Goal: Task Accomplishment & Management: Manage account settings

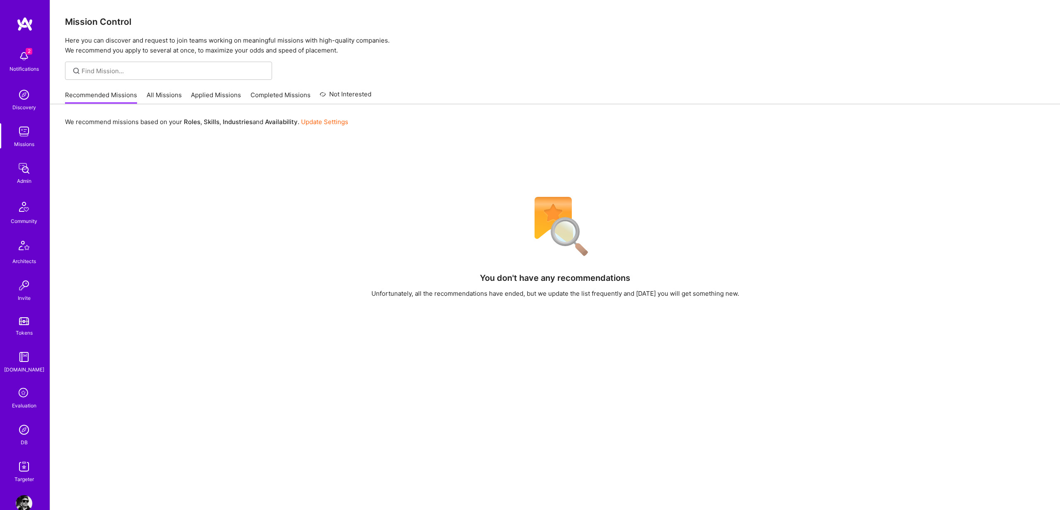
click at [19, 499] on img at bounding box center [24, 504] width 17 height 17
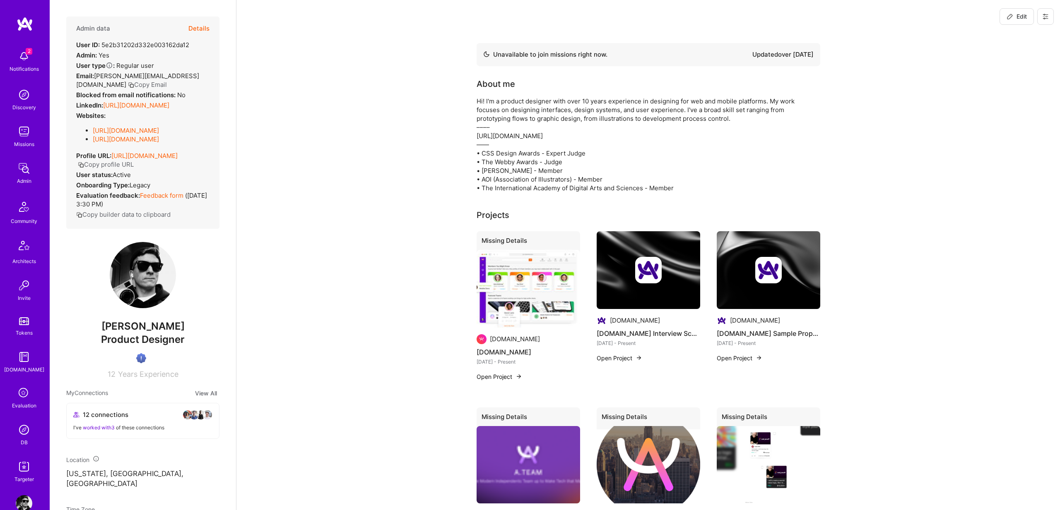
click at [1044, 11] on button at bounding box center [1045, 16] width 17 height 17
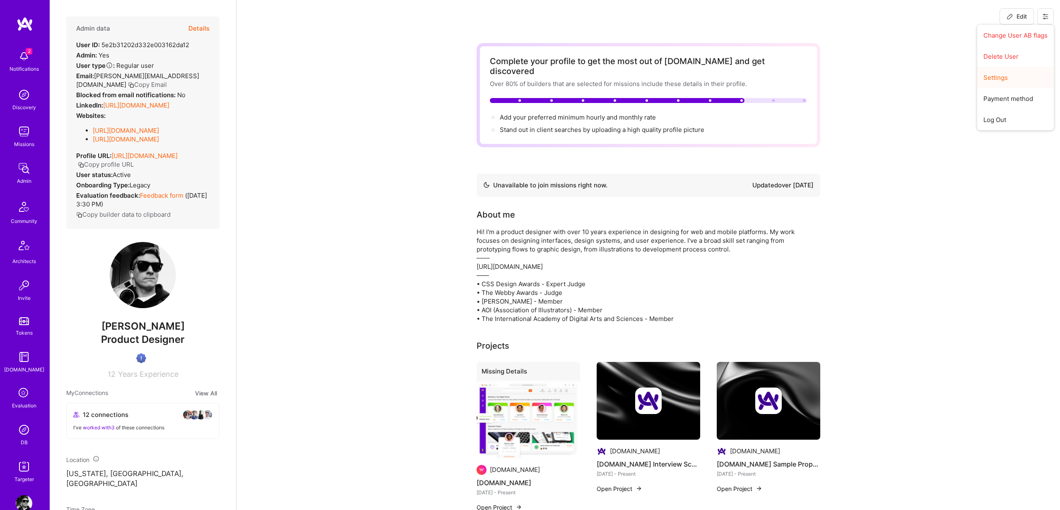
click at [999, 78] on button "Settings" at bounding box center [1015, 77] width 77 height 21
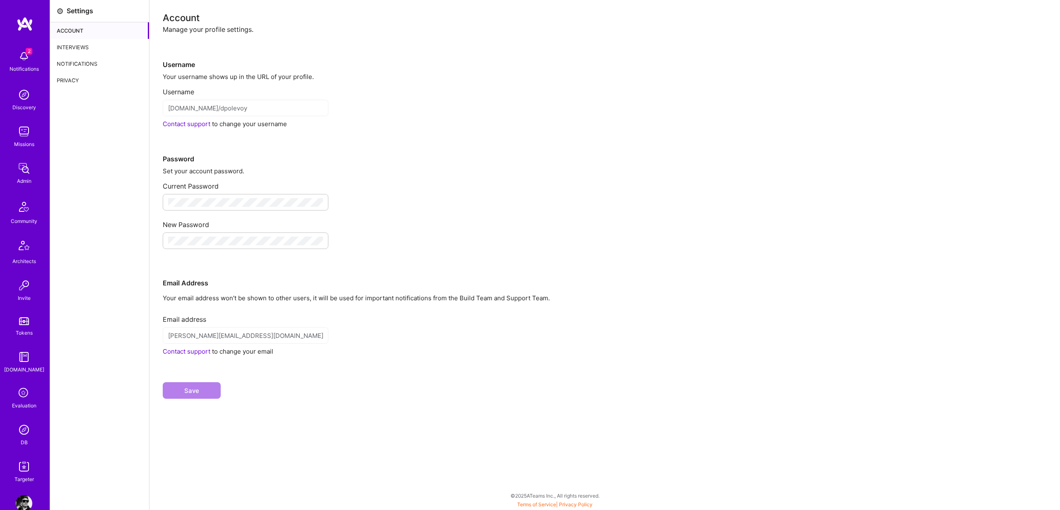
click at [77, 50] on div "Interviews" at bounding box center [99, 47] width 99 height 17
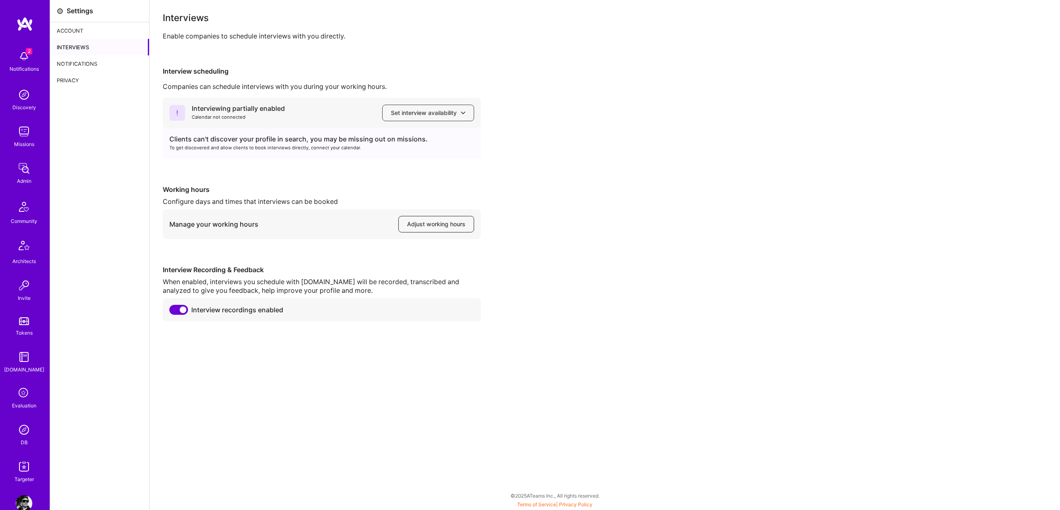
click at [435, 221] on span "Adjust working hours" at bounding box center [436, 224] width 58 height 8
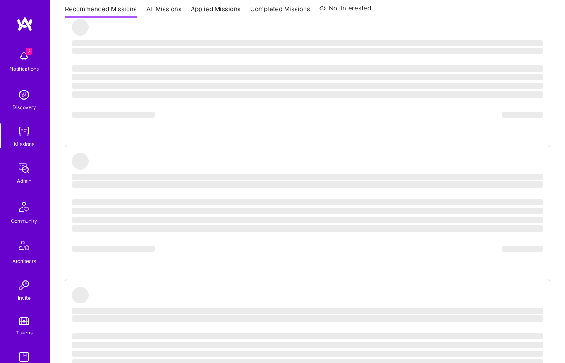
scroll to position [165, 0]
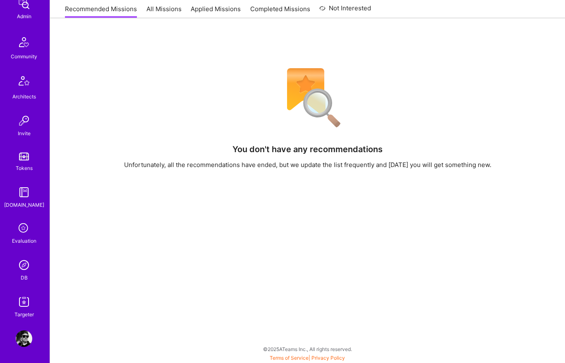
click at [22, 334] on img at bounding box center [24, 339] width 17 height 17
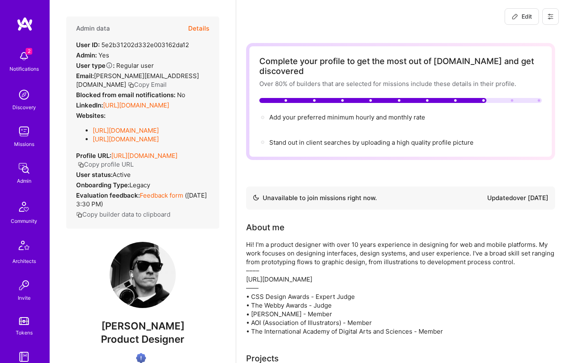
click at [552, 11] on button at bounding box center [551, 16] width 17 height 17
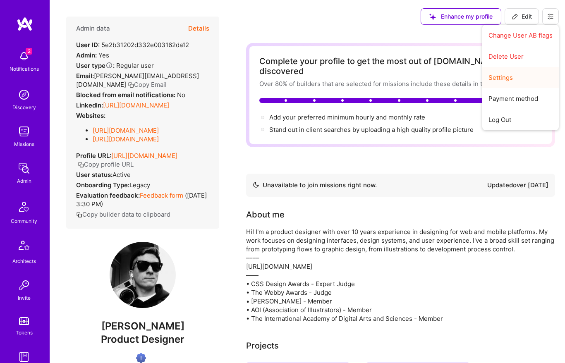
click at [502, 78] on button "Settings" at bounding box center [521, 77] width 77 height 21
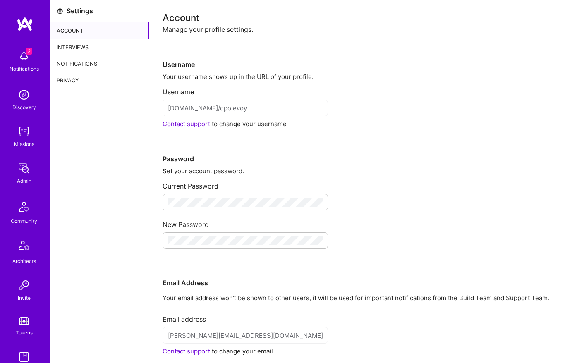
click at [78, 45] on div "Interviews" at bounding box center [99, 47] width 99 height 17
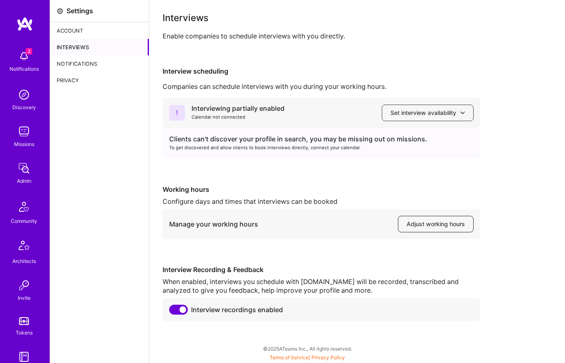
click at [427, 226] on span "Adjust working hours" at bounding box center [436, 224] width 58 height 8
